Goal: Task Accomplishment & Management: Use online tool/utility

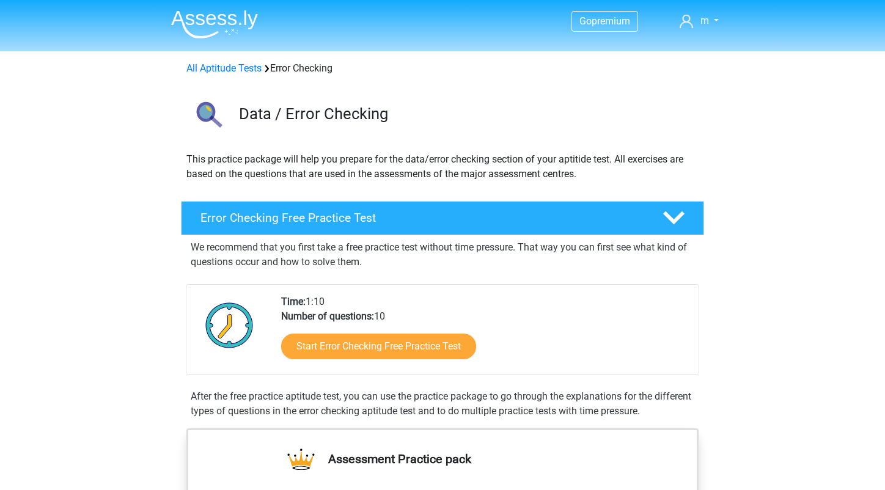
scroll to position [61, 0]
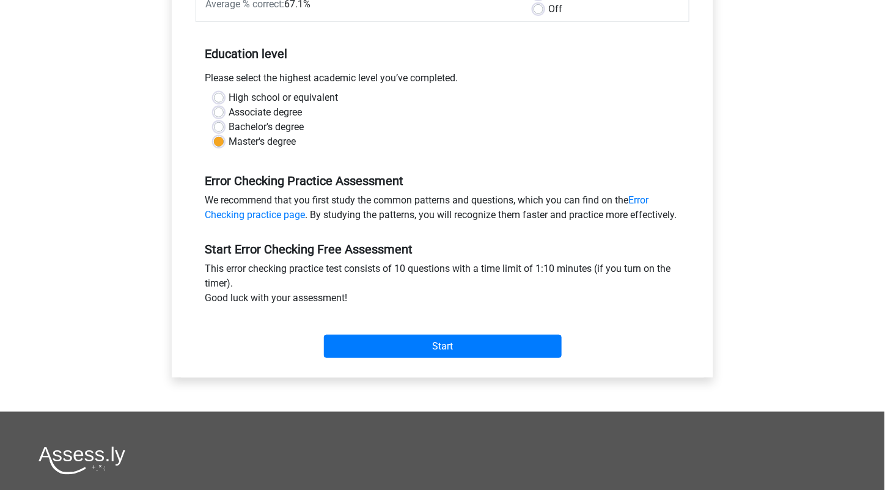
scroll to position [183, 0]
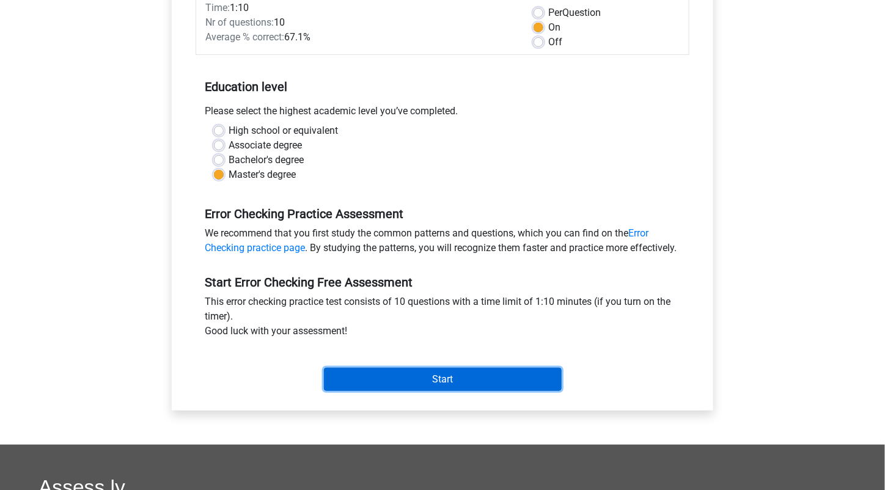
click at [385, 388] on input "Start" at bounding box center [443, 379] width 238 height 23
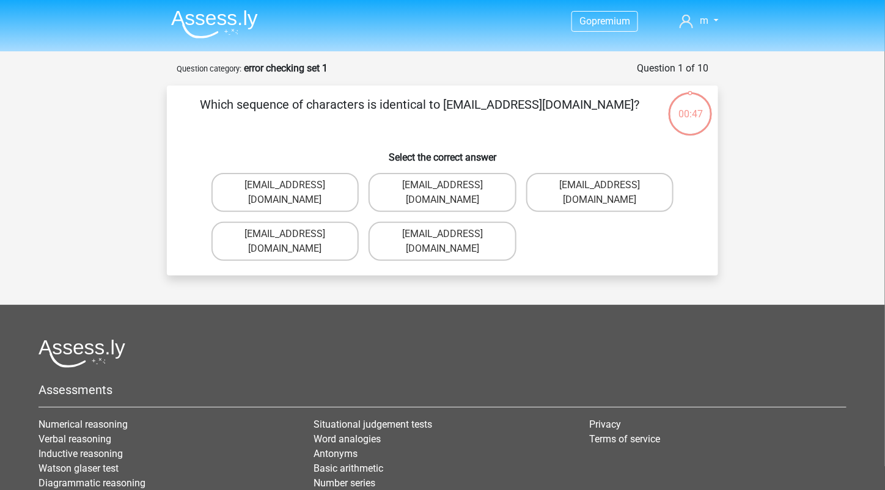
click at [427, 187] on label "Evie_Meade@jointmail.com.uk" at bounding box center [442, 192] width 147 height 39
click at [443, 187] on input "Evie_Meade@jointmail.com.uk" at bounding box center [447, 189] width 8 height 8
radio input "true"
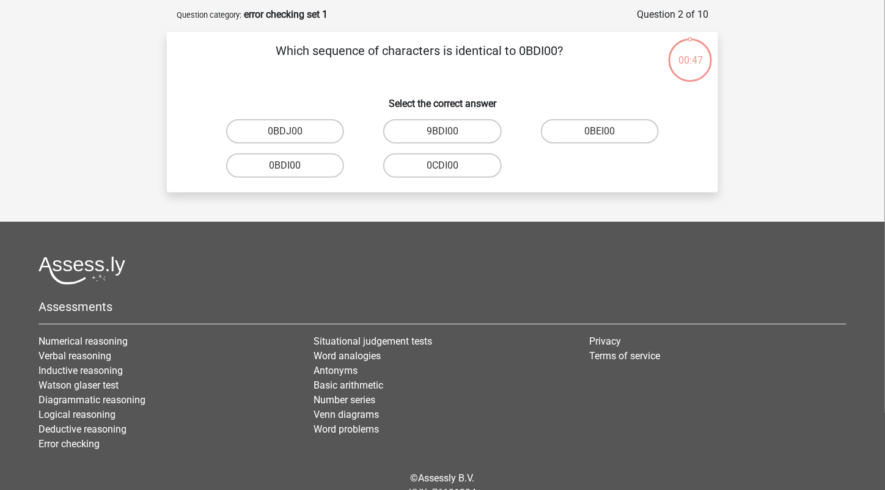
scroll to position [61, 0]
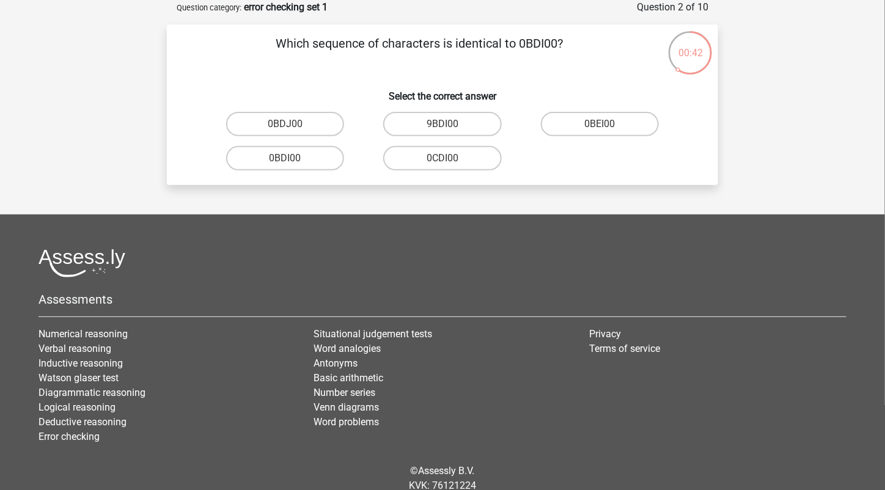
click at [303, 154] on label "0BDI00" at bounding box center [285, 158] width 118 height 24
click at [293, 158] on input "0BDI00" at bounding box center [290, 162] width 8 height 8
radio input "true"
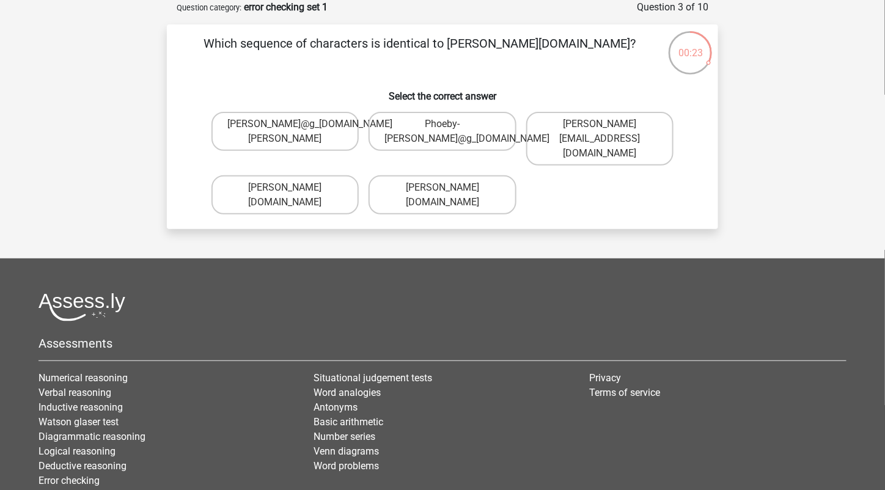
click at [434, 190] on label "Phoebe-Patterson@g_mail.gr" at bounding box center [442, 194] width 147 height 39
click at [443, 190] on input "Phoebe-Patterson@g_mail.gr" at bounding box center [447, 192] width 8 height 8
radio input "true"
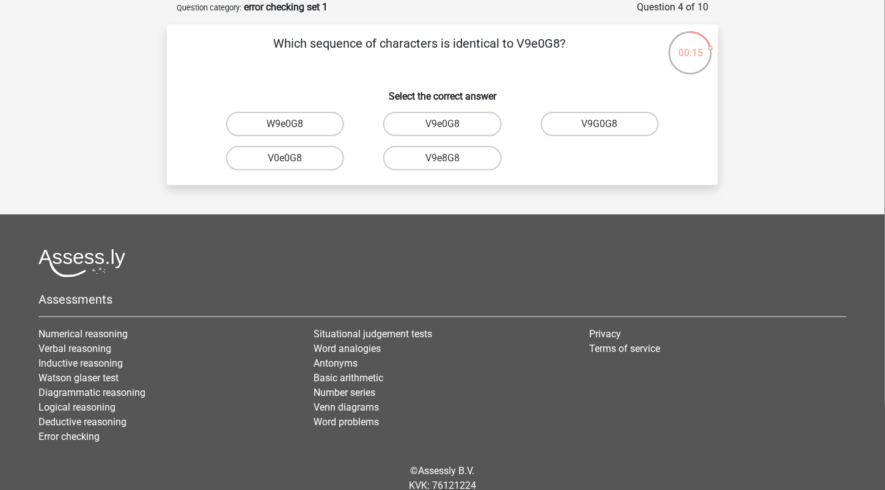
click at [445, 127] on input "V9e0G8" at bounding box center [447, 128] width 8 height 8
radio input "true"
click at [303, 130] on label "91051S" at bounding box center [285, 124] width 118 height 24
click at [293, 130] on input "91051S" at bounding box center [290, 128] width 8 height 8
radio input "true"
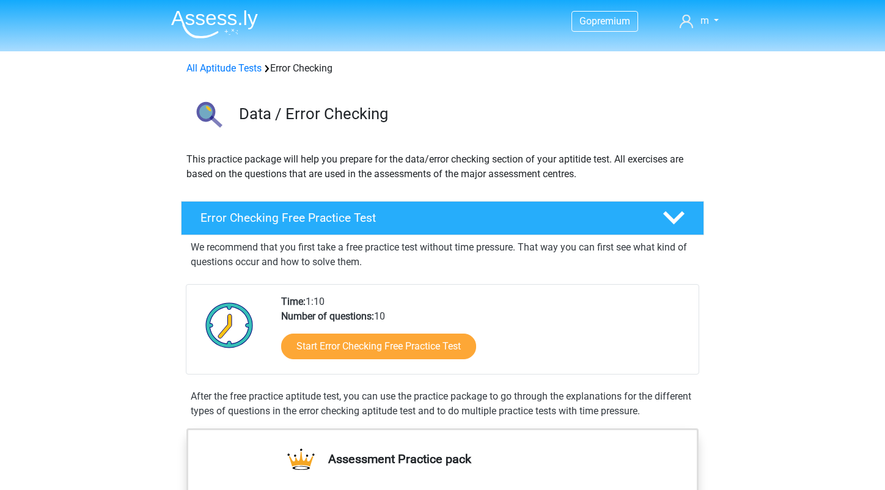
scroll to position [61, 0]
